Goal: Check status: Check status

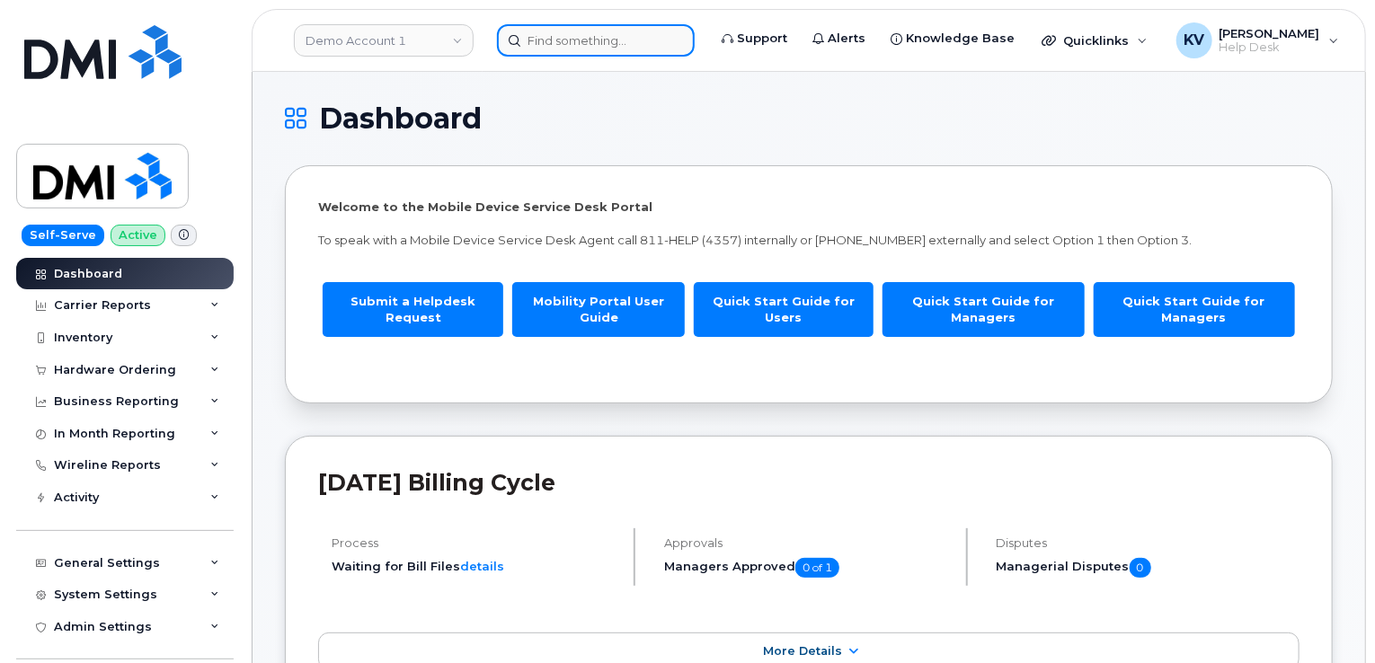
click at [615, 28] on input at bounding box center [596, 40] width 198 height 32
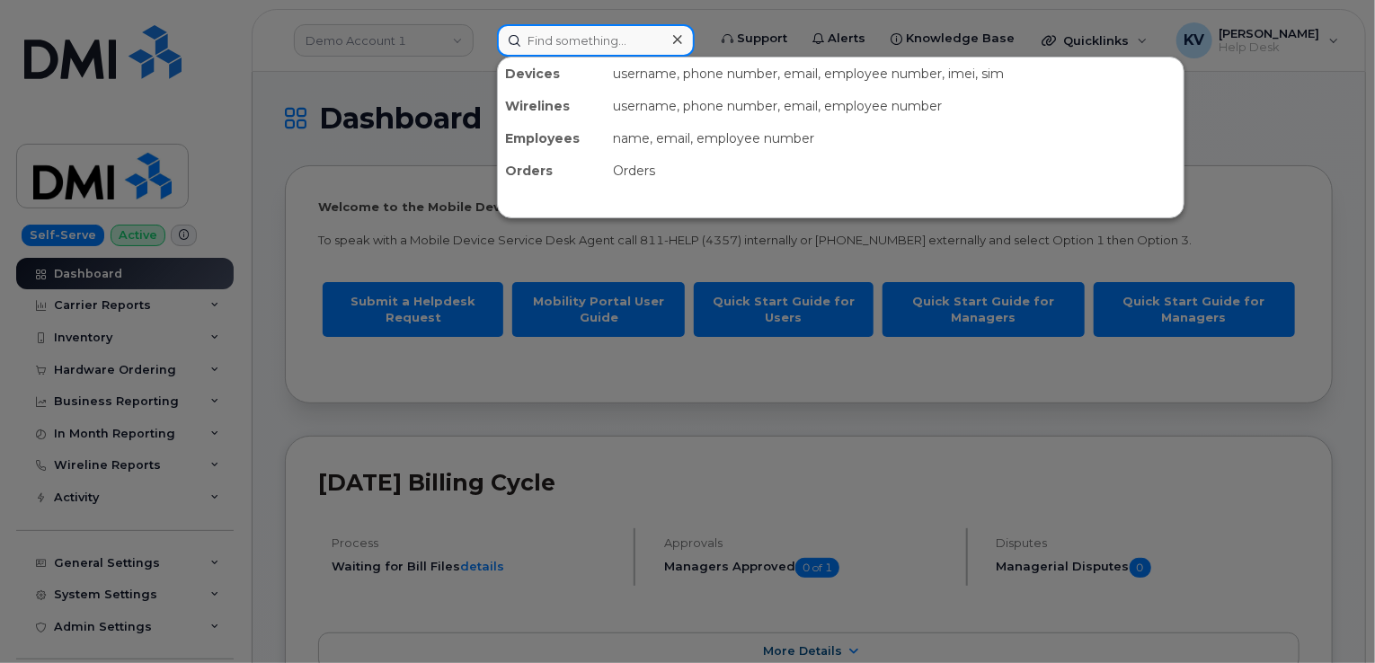
paste input "300847"
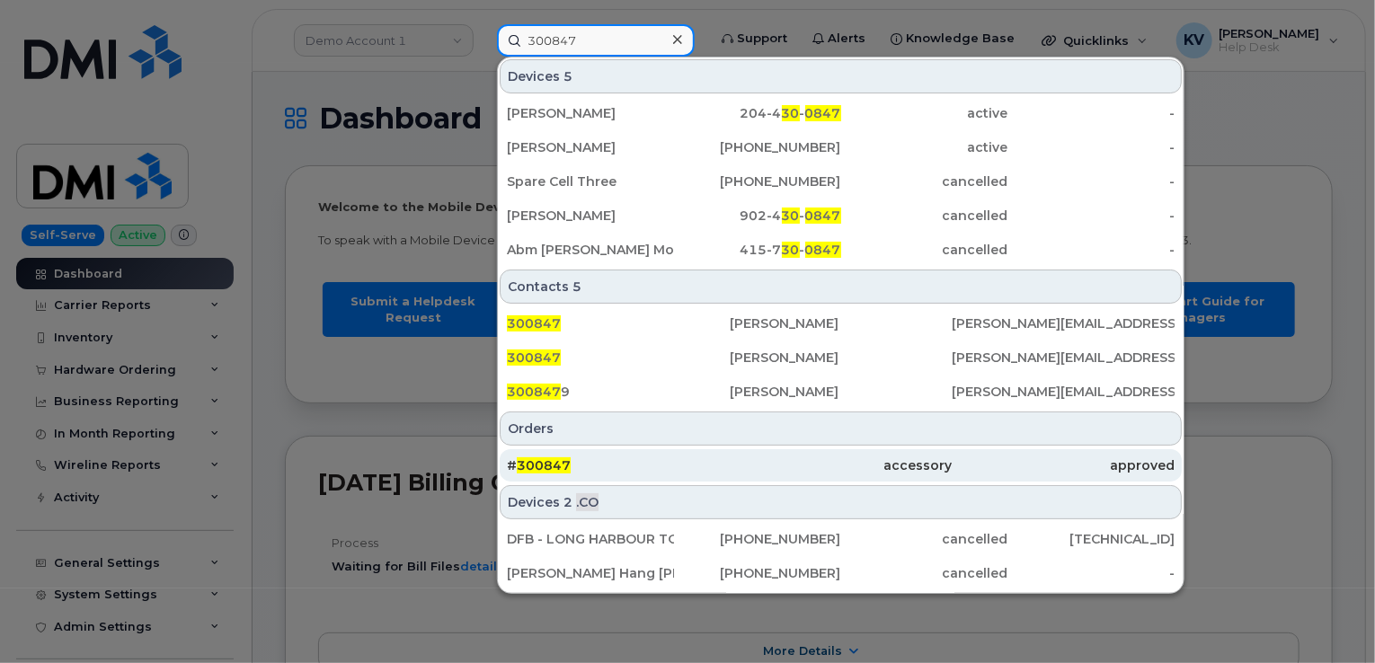
type input "300847"
click at [564, 466] on span "300847" at bounding box center [544, 465] width 54 height 16
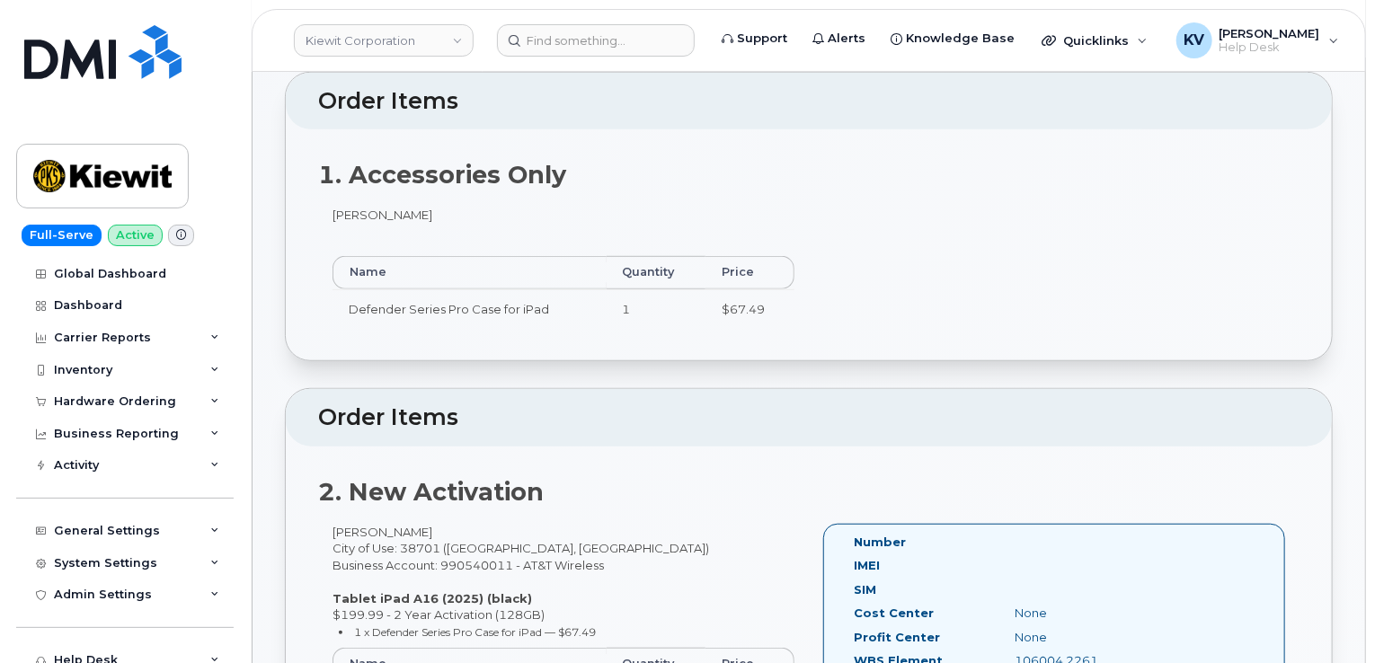
scroll to position [180, 0]
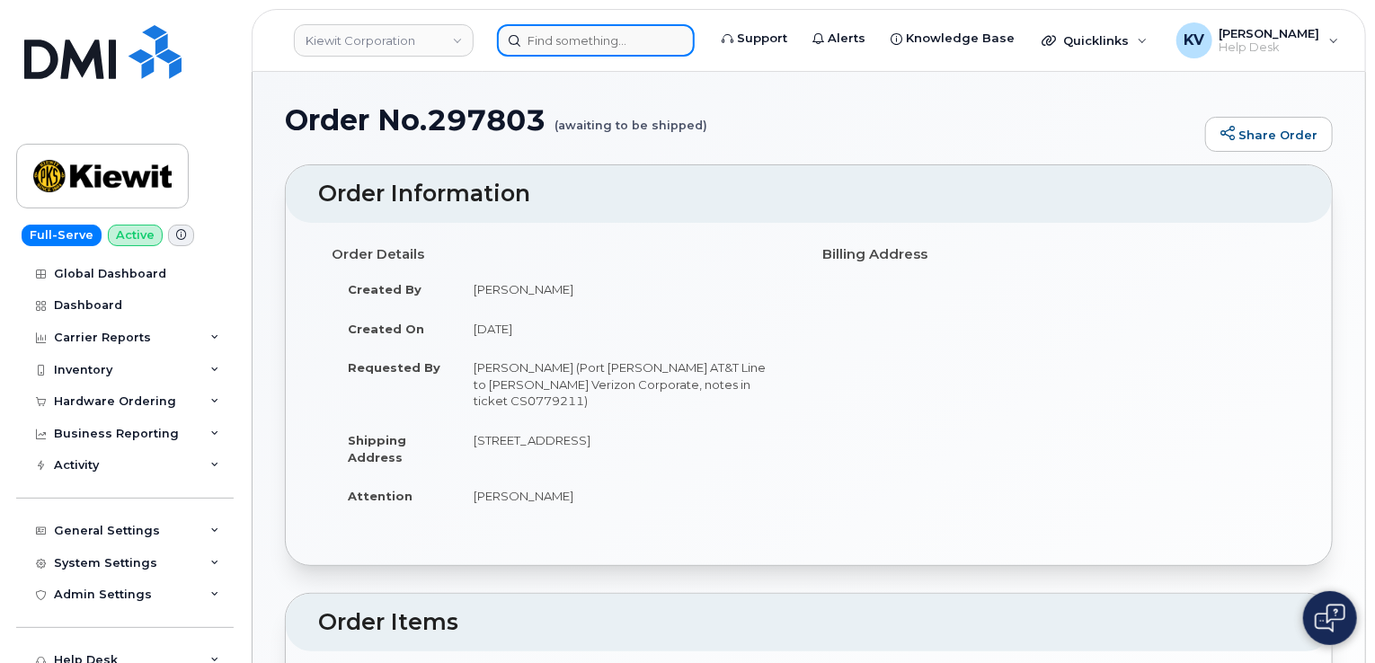
click at [565, 42] on input at bounding box center [596, 40] width 198 height 32
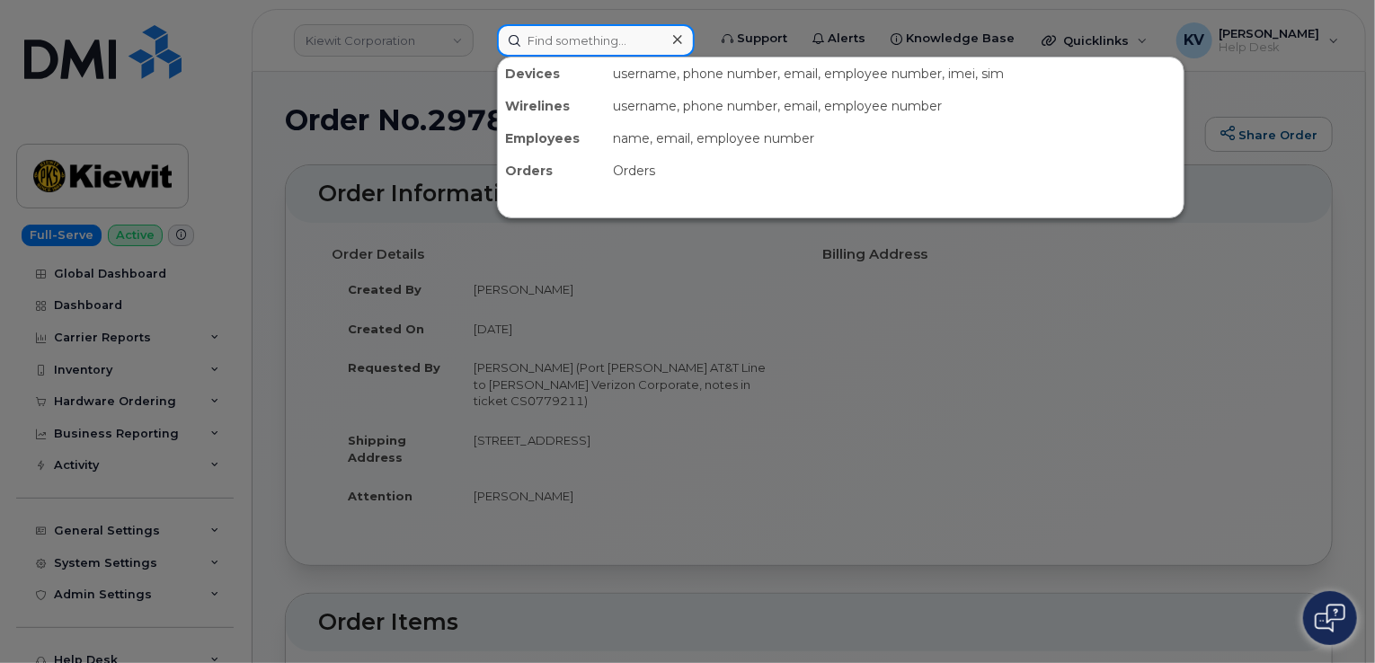
paste input "301114"
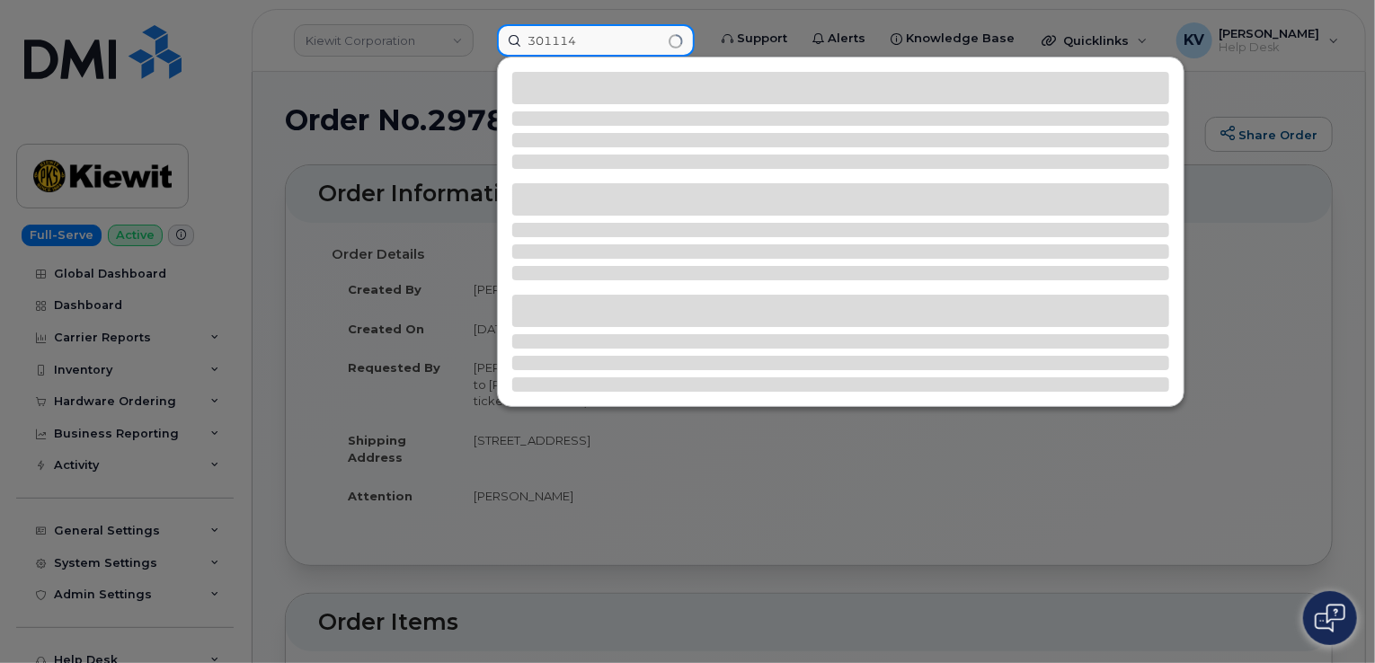
type input "301114"
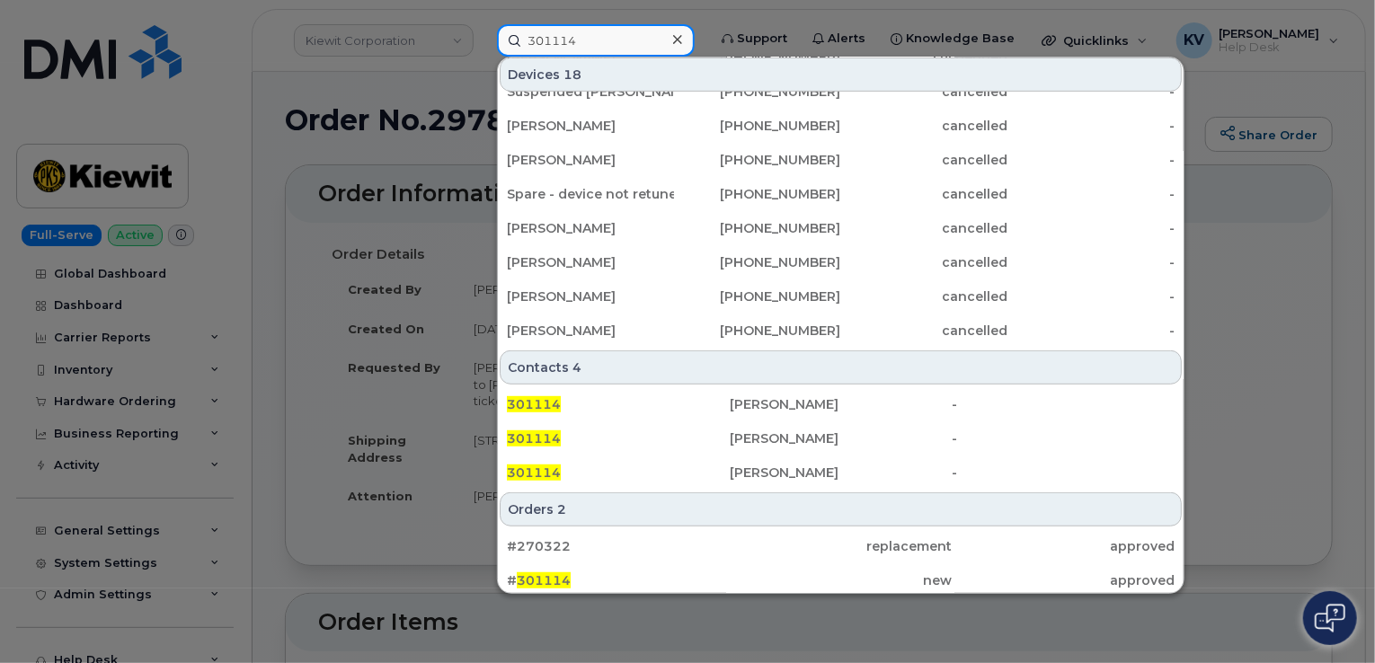
scroll to position [539, 0]
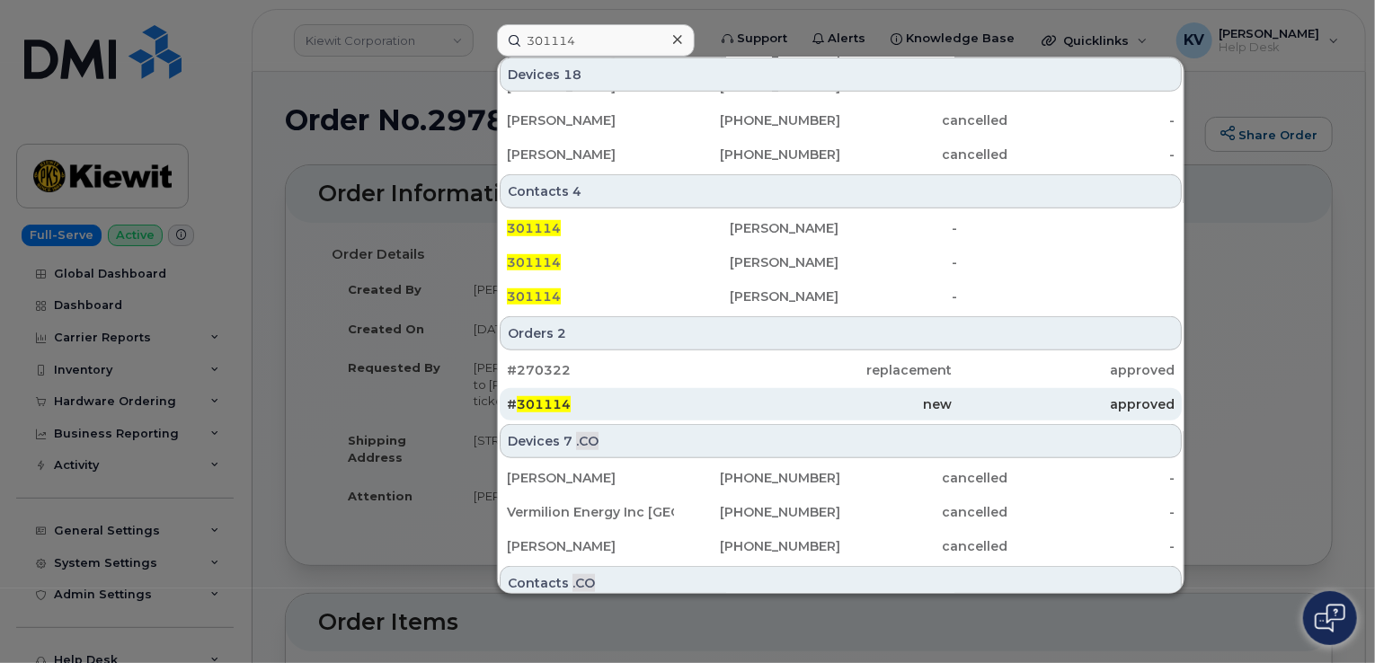
click at [555, 397] on span "301114" at bounding box center [544, 404] width 54 height 16
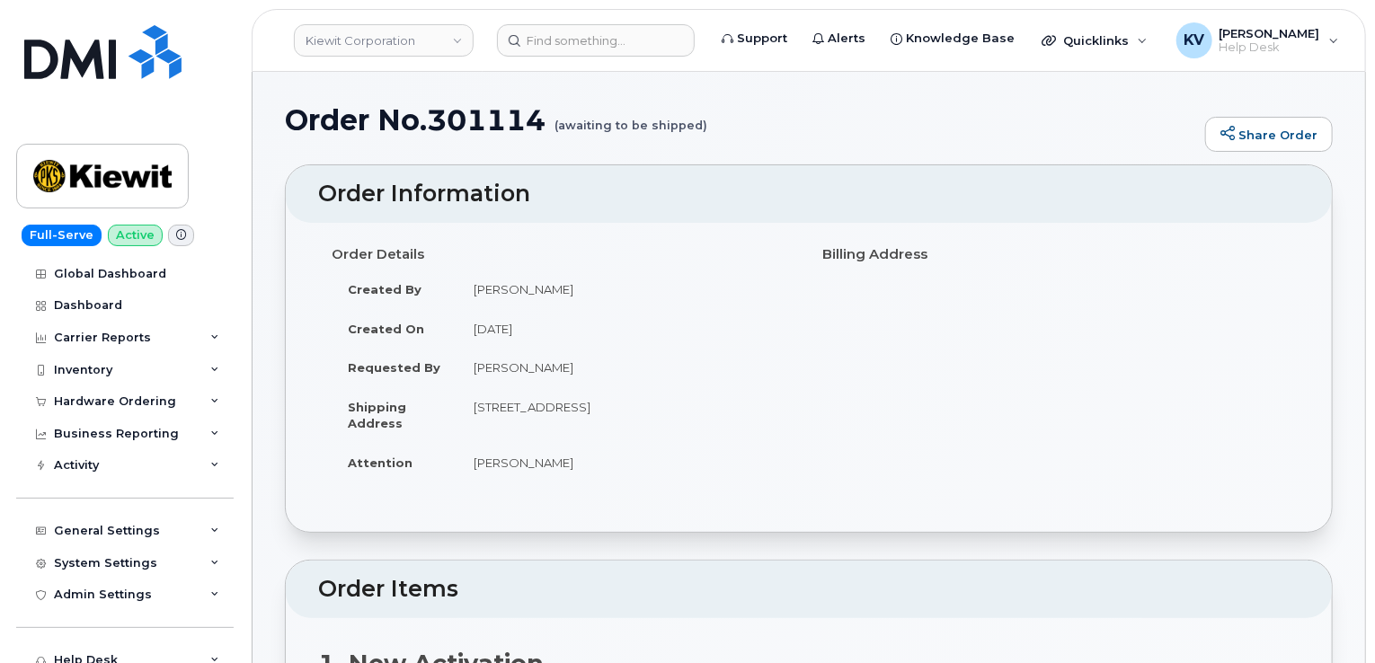
click at [644, 309] on td "September 18, 2025" at bounding box center [626, 329] width 338 height 40
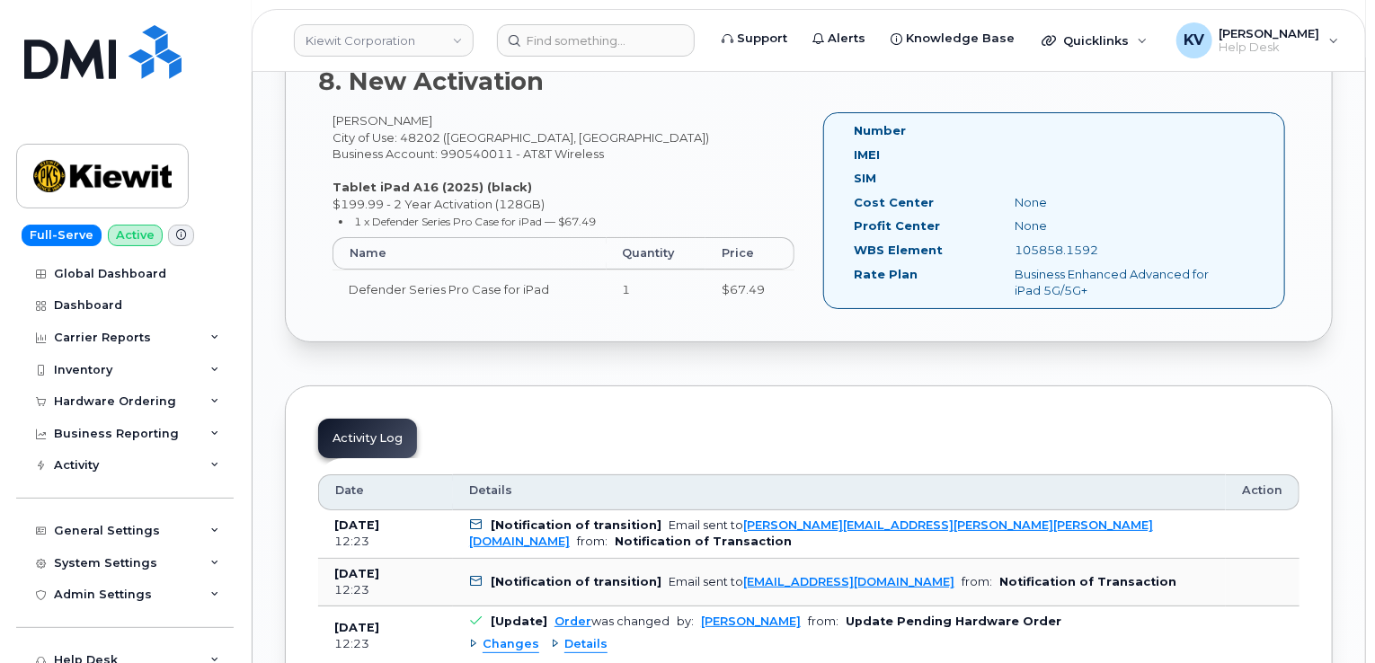
scroll to position [3415, 0]
